Goal: Task Accomplishment & Management: Use online tool/utility

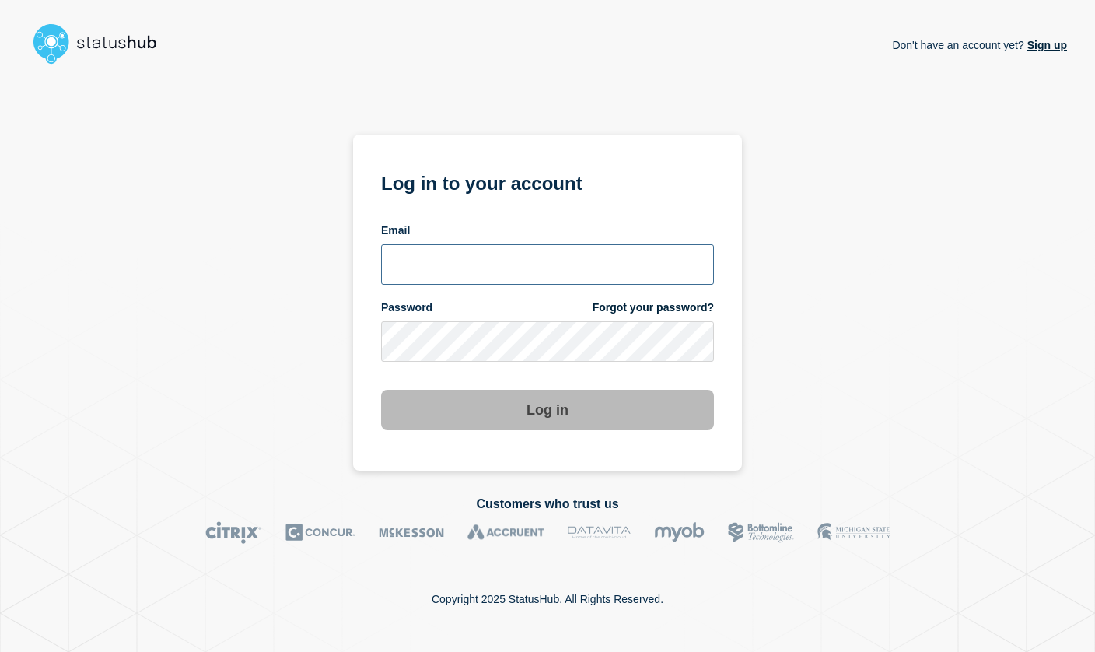
type input "mclayton@psainc.ca"
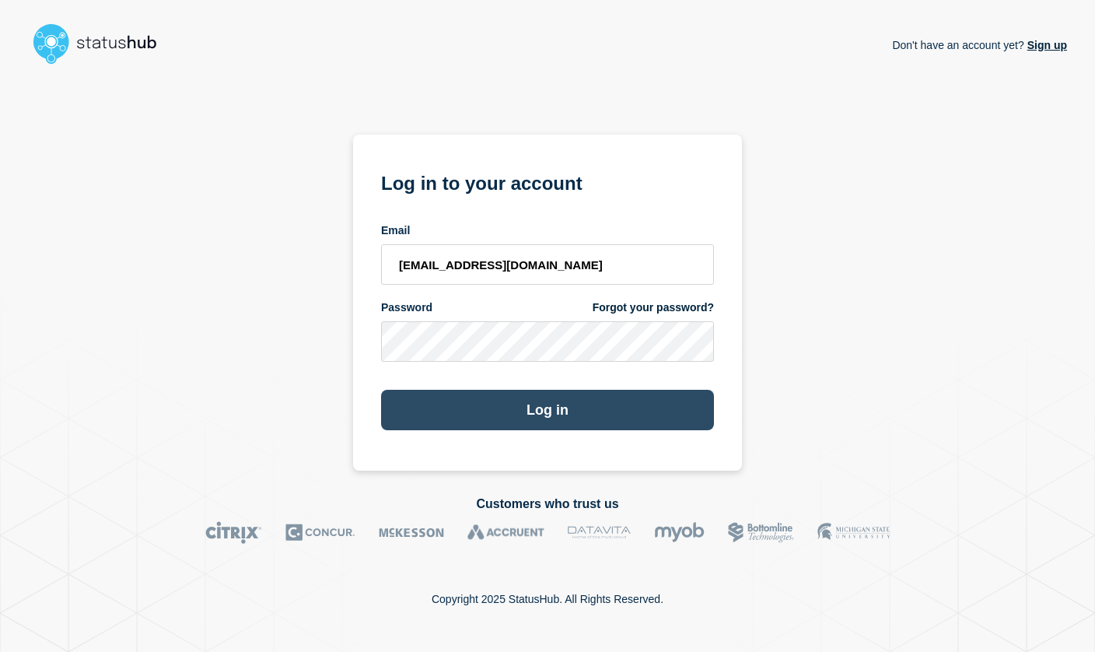
click at [511, 418] on button "Log in" at bounding box center [547, 410] width 333 height 40
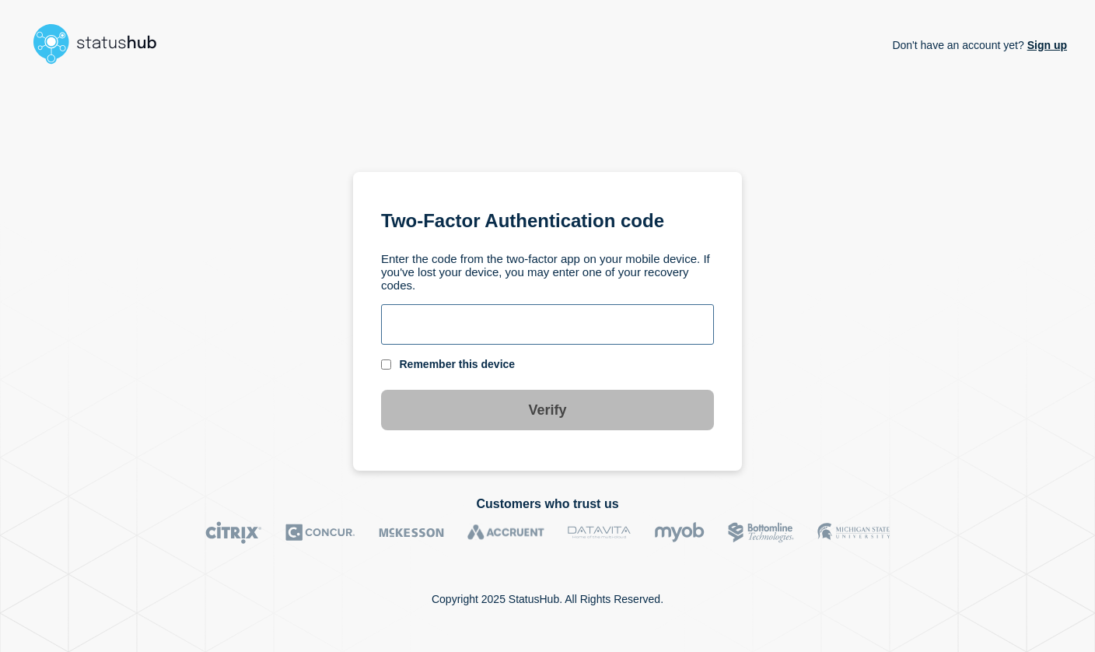
click at [459, 325] on input "text" at bounding box center [547, 324] width 333 height 40
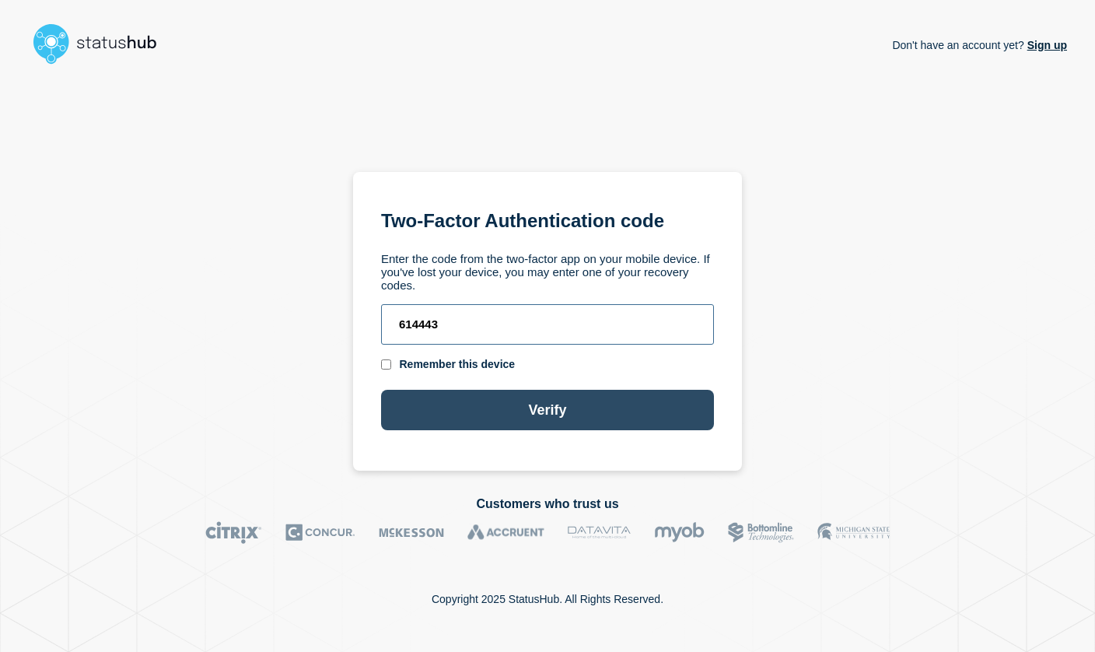
type input "614443"
click at [525, 408] on button "Verify" at bounding box center [547, 410] width 333 height 40
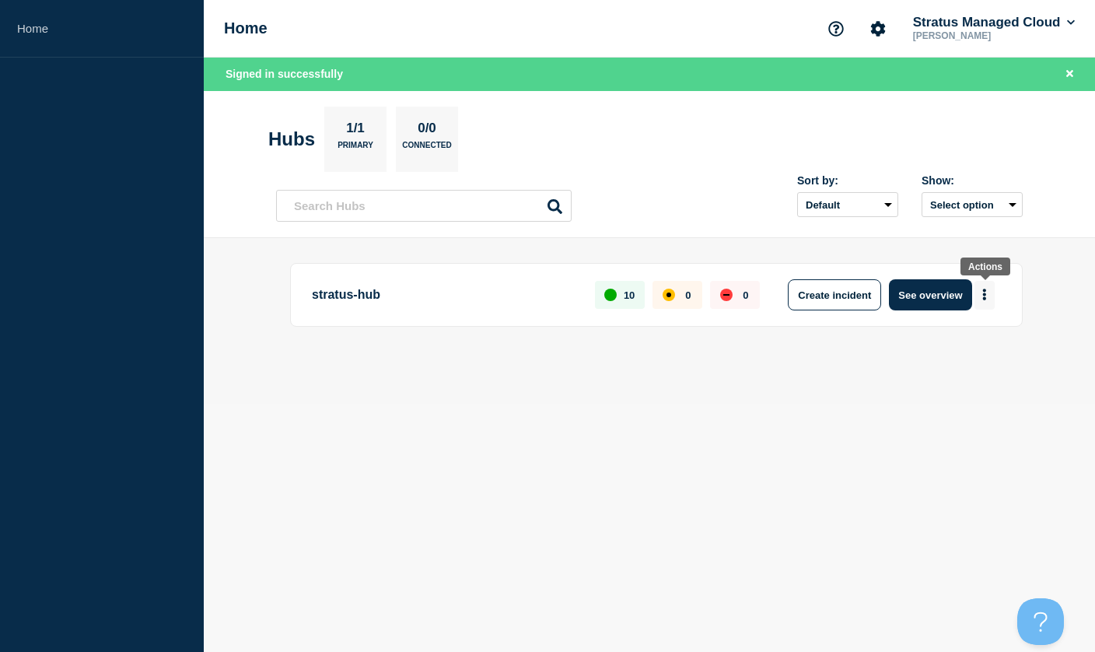
click at [990, 294] on button "More actions" at bounding box center [985, 295] width 20 height 29
click at [920, 297] on button "See overview" at bounding box center [930, 294] width 82 height 31
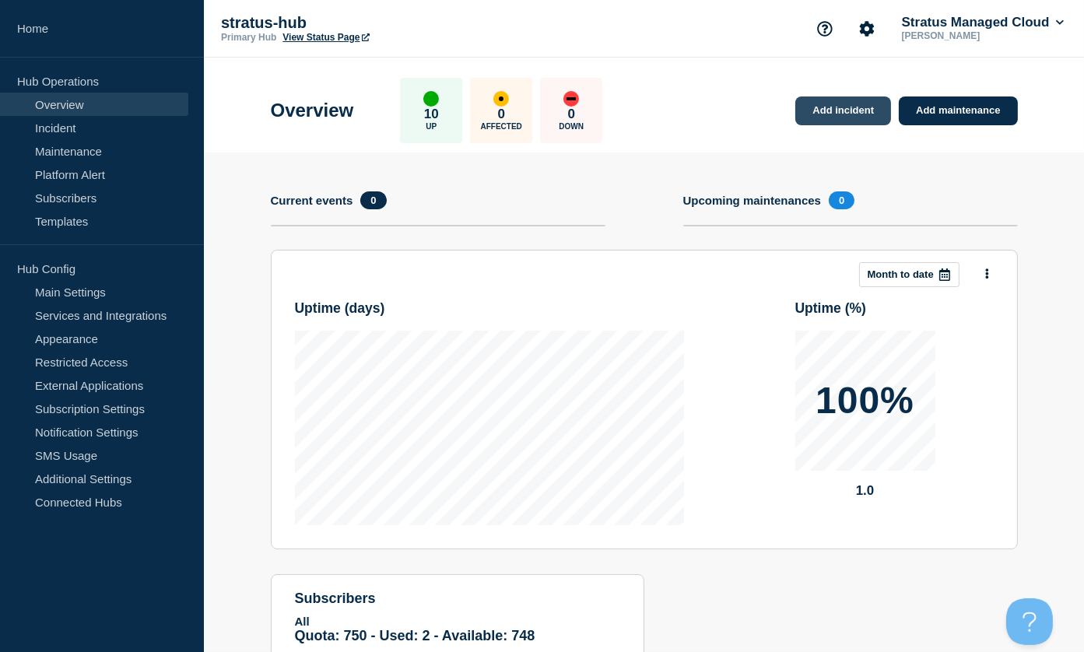
click at [857, 107] on link "Add incident" at bounding box center [843, 110] width 96 height 29
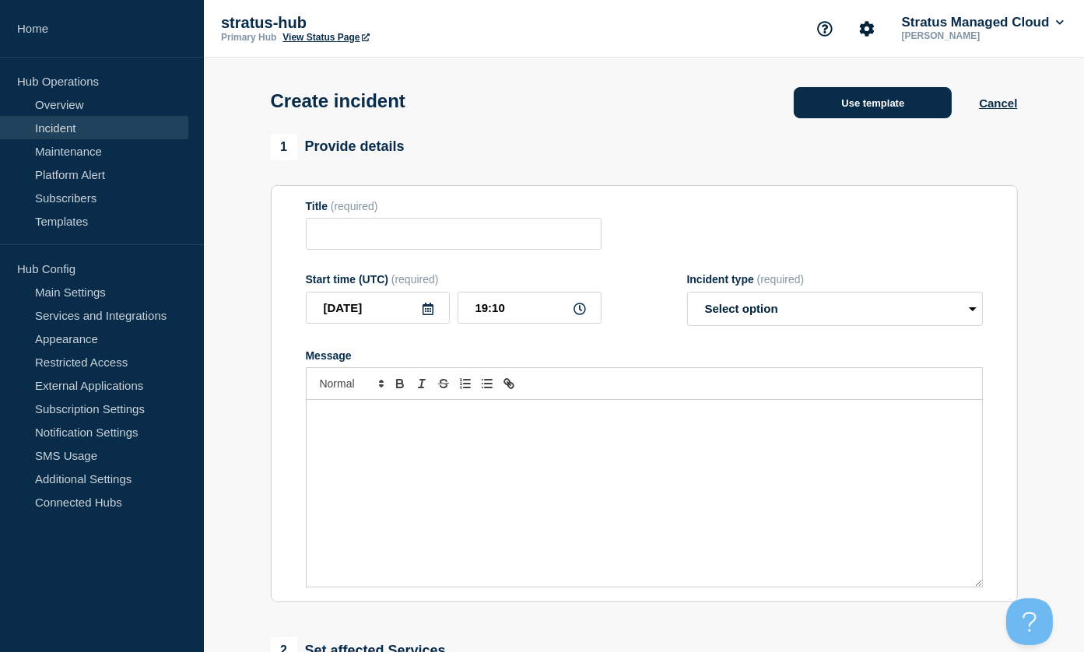
click at [882, 99] on button "Use template" at bounding box center [873, 102] width 158 height 31
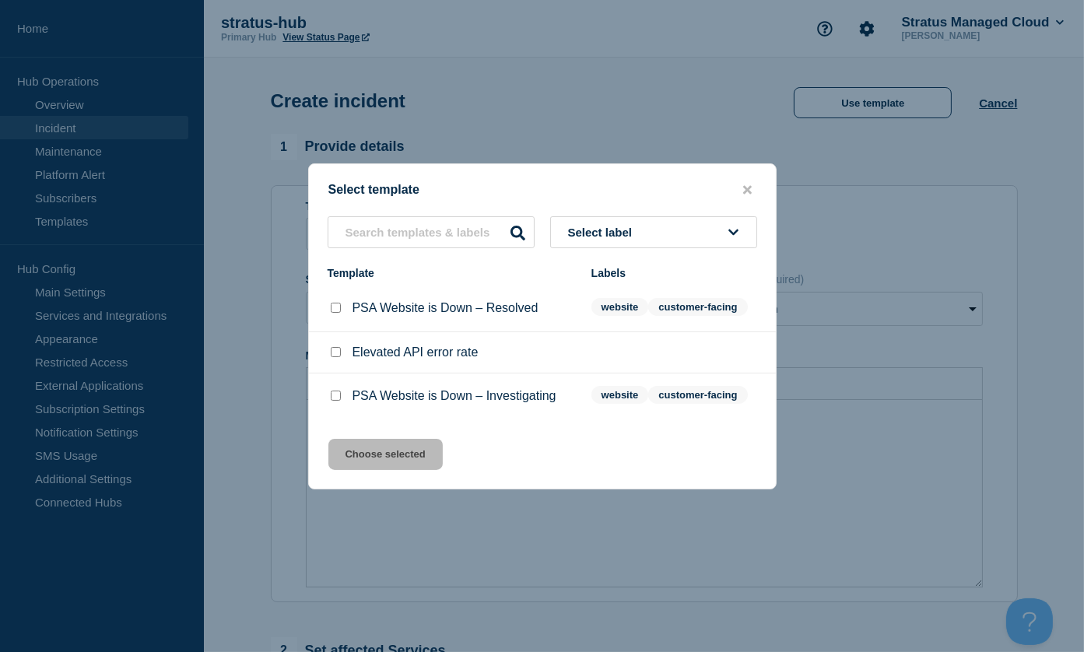
click at [335, 401] on input "PSA Website is Down – Investigating checkbox" at bounding box center [336, 396] width 10 height 10
checkbox input "true"
click at [382, 453] on button "Choose selected" at bounding box center [385, 454] width 114 height 31
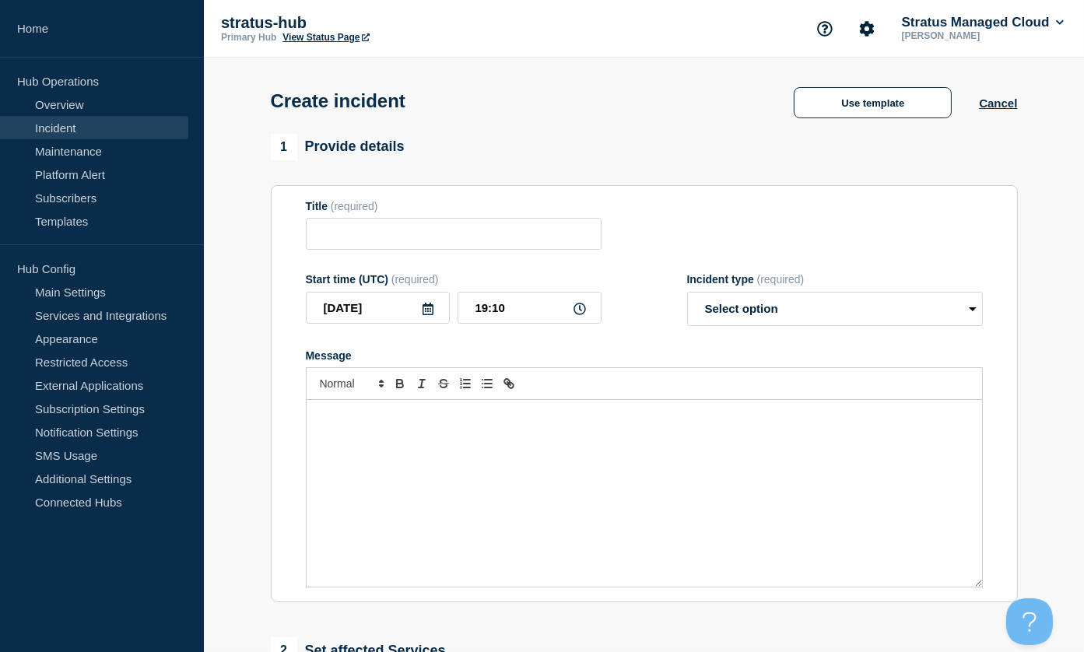
type input "PSA Website is Down – Investigating"
select select "investigating"
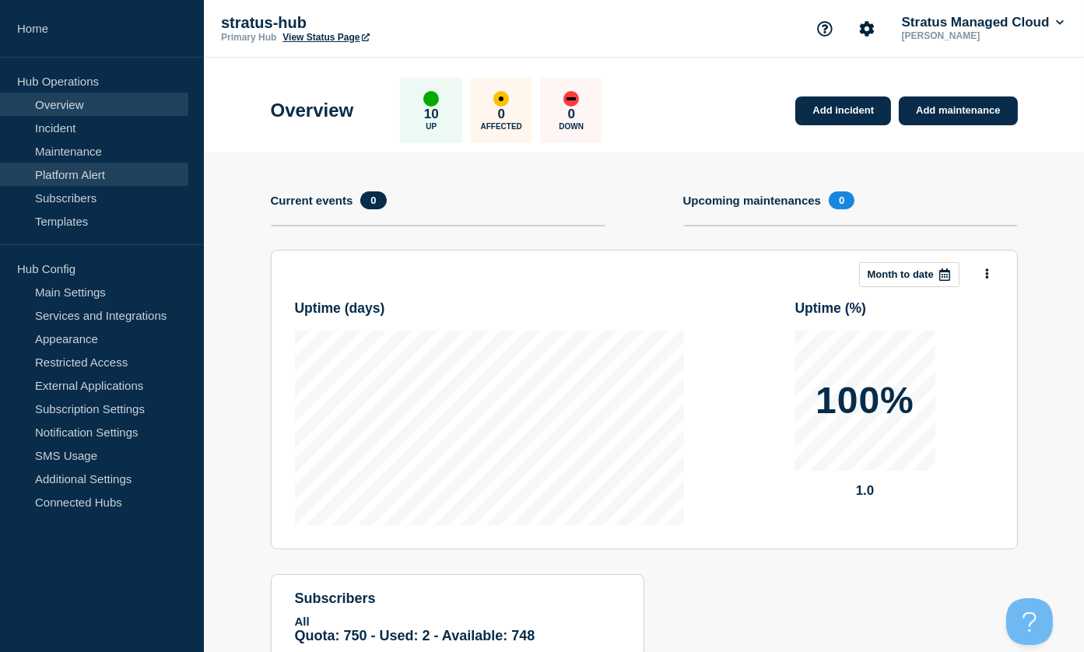
click at [98, 170] on link "Platform Alert" at bounding box center [94, 174] width 188 height 23
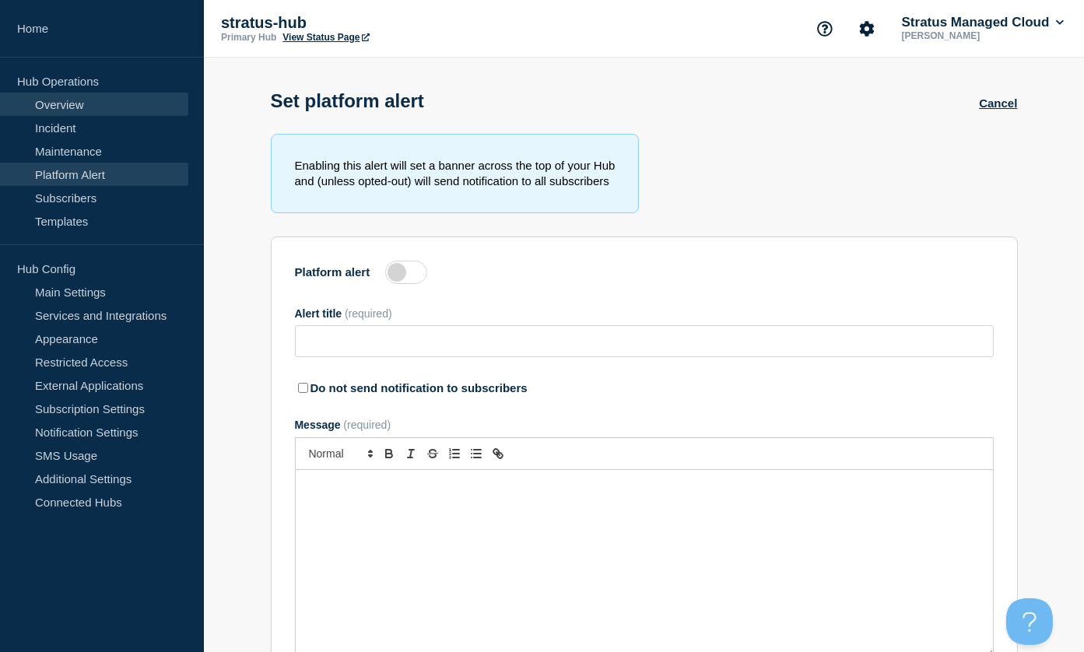
click at [85, 107] on link "Overview" at bounding box center [94, 104] width 188 height 23
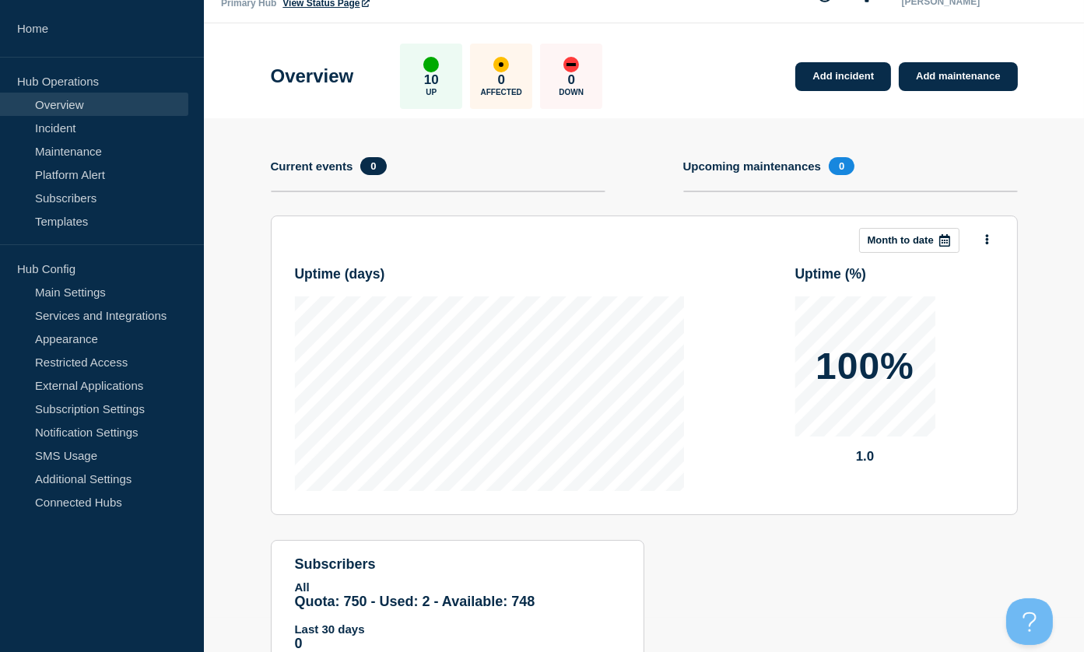
scroll to position [96, 0]
